Goal: Task Accomplishment & Management: Use online tool/utility

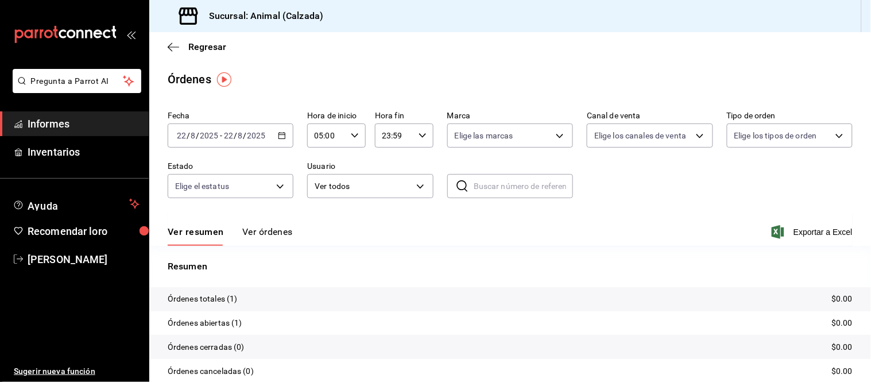
drag, startPoint x: 87, startPoint y: 121, endPoint x: 94, endPoint y: 111, distance: 12.0
click at [87, 121] on span "Informes" at bounding box center [84, 124] width 112 height 16
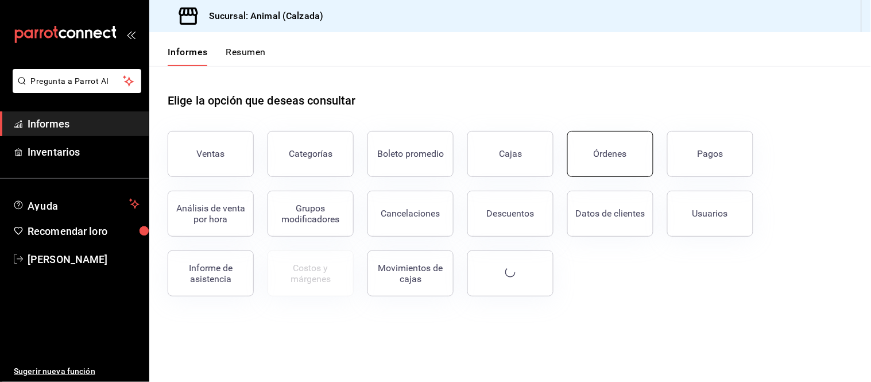
click at [634, 149] on button "Órdenes" at bounding box center [611, 154] width 86 height 46
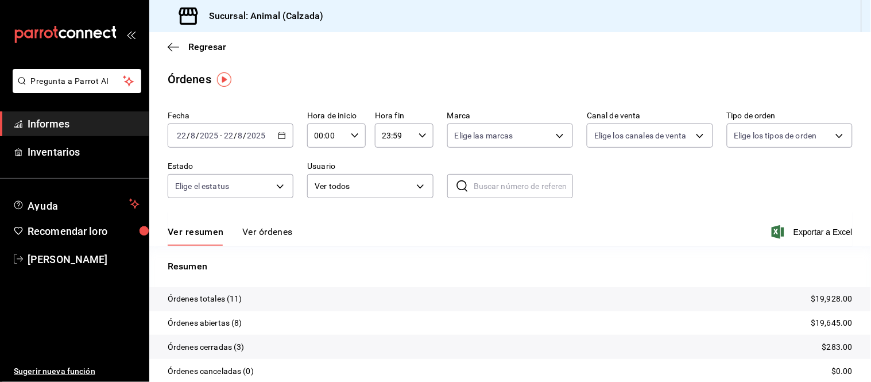
click at [275, 136] on div "[DATE] [DATE] - [DATE] [DATE]" at bounding box center [231, 136] width 126 height 24
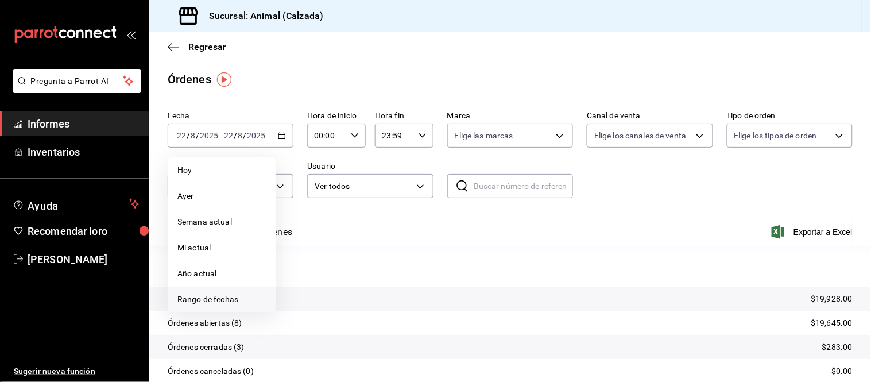
click at [219, 298] on font "Rango de fechas" at bounding box center [208, 299] width 61 height 9
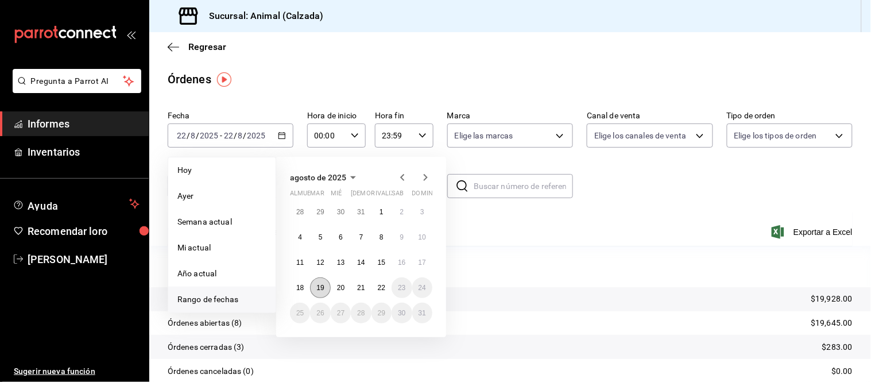
click at [321, 288] on font "19" at bounding box center [320, 288] width 7 height 8
click at [380, 293] on button "22" at bounding box center [382, 287] width 20 height 21
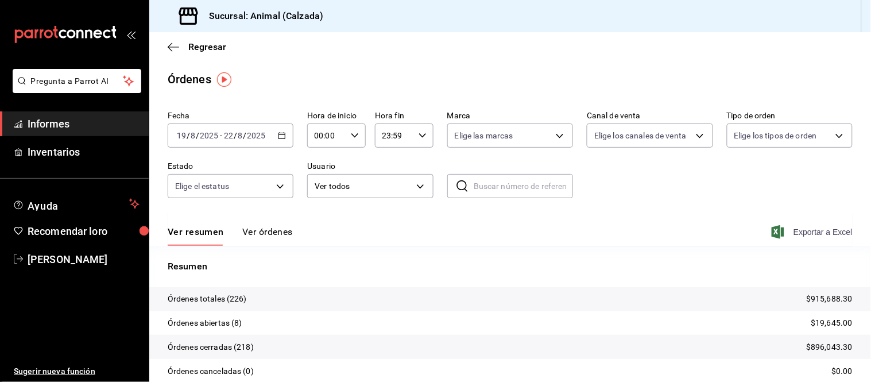
click at [799, 236] on font "Exportar a Excel" at bounding box center [823, 231] width 59 height 9
